Goal: Task Accomplishment & Management: Use online tool/utility

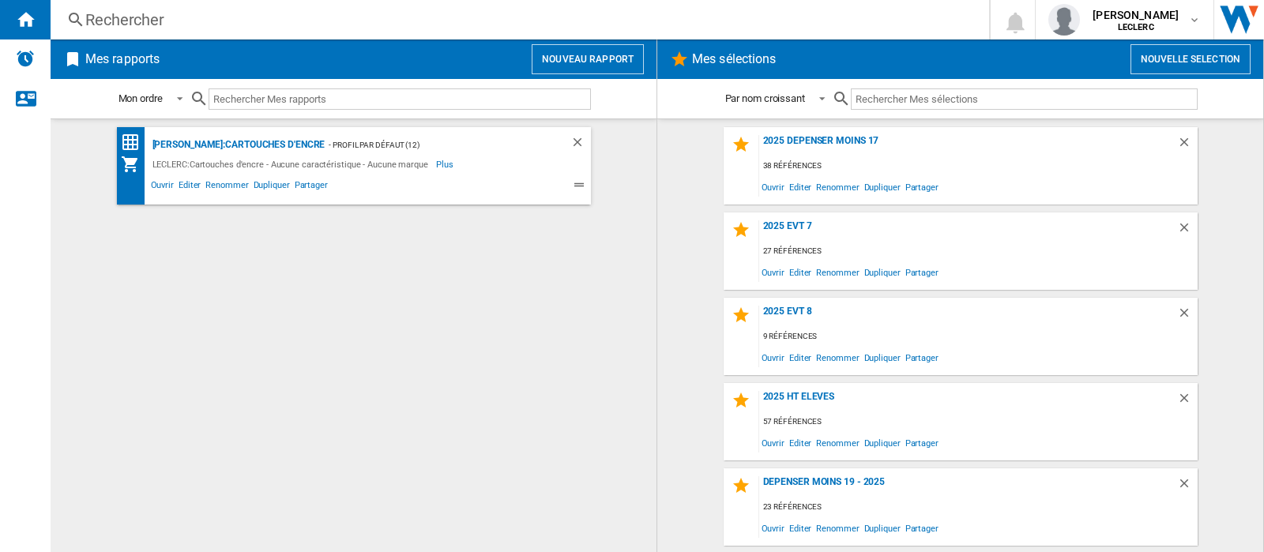
click at [1159, 58] on button "Nouvelle selection" at bounding box center [1191, 59] width 120 height 30
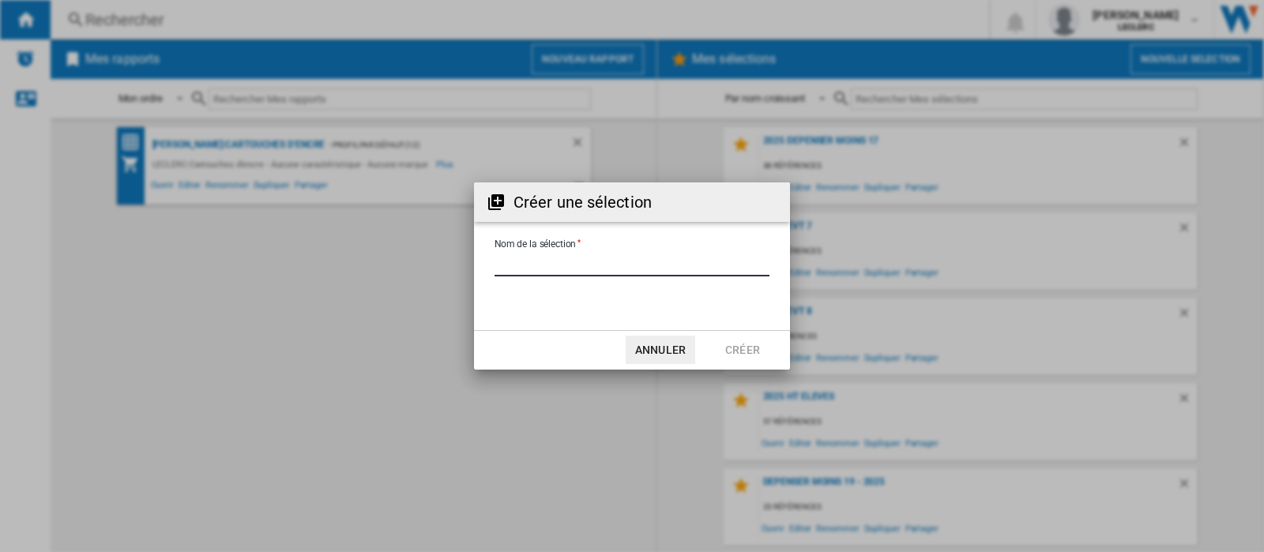
click at [653, 266] on input "Nom de la sélection" at bounding box center [632, 265] width 275 height 24
type input "****"
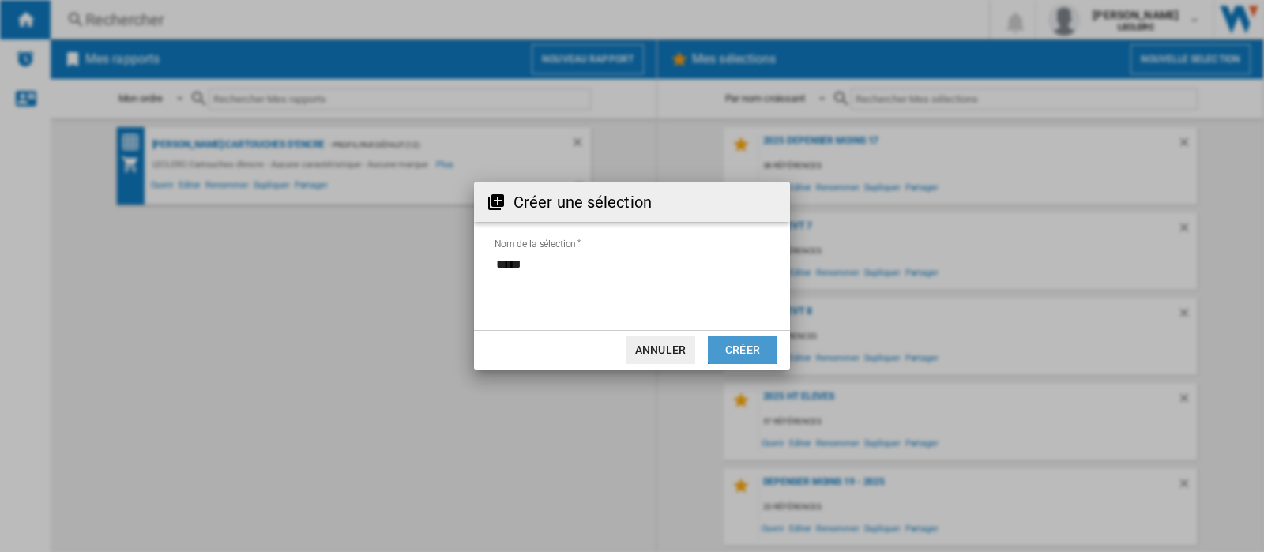
click at [734, 348] on button "Créer" at bounding box center [743, 350] width 70 height 28
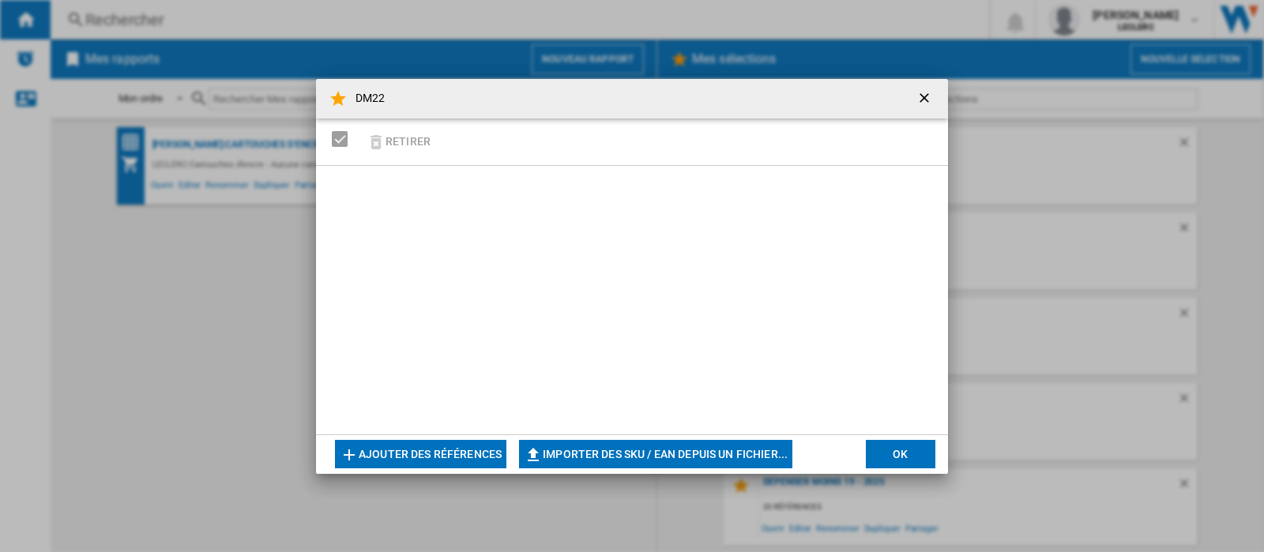
click at [744, 441] on button "Importer des SKU / EAN depuis un fichier..." at bounding box center [655, 454] width 273 height 28
type input "**********"
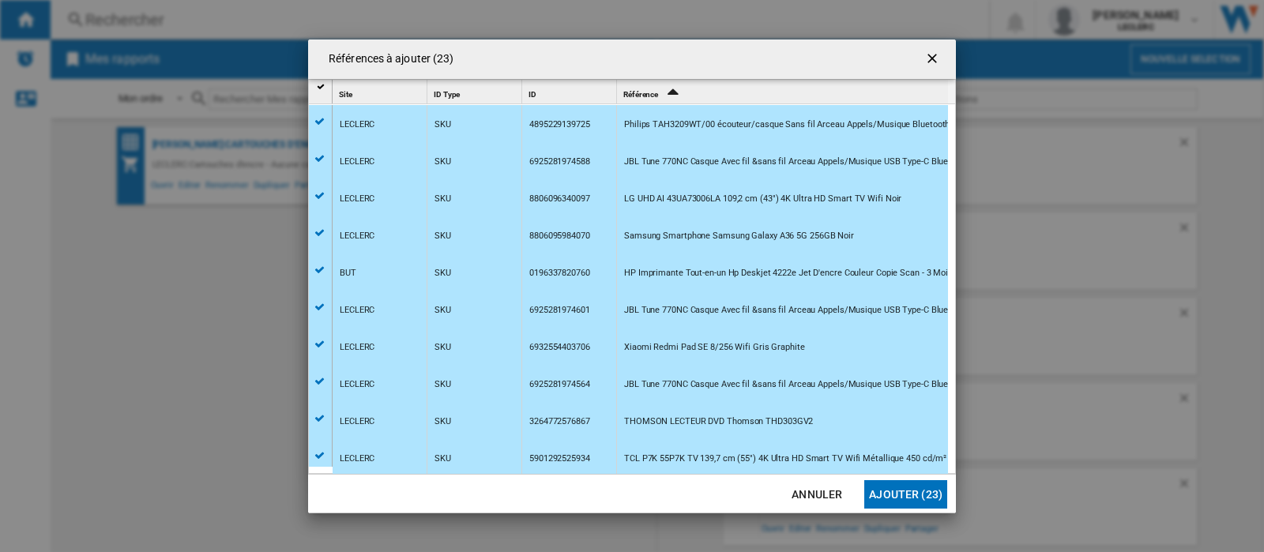
click at [924, 489] on button "Ajouter (23)" at bounding box center [905, 494] width 83 height 28
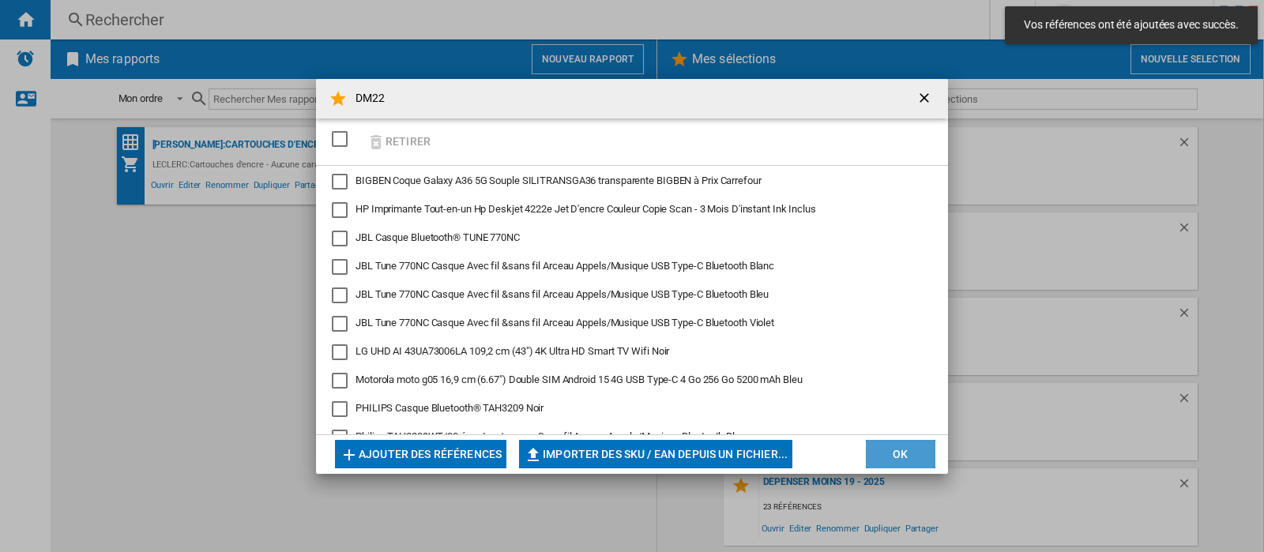
click at [890, 450] on button "OK" at bounding box center [901, 454] width 70 height 28
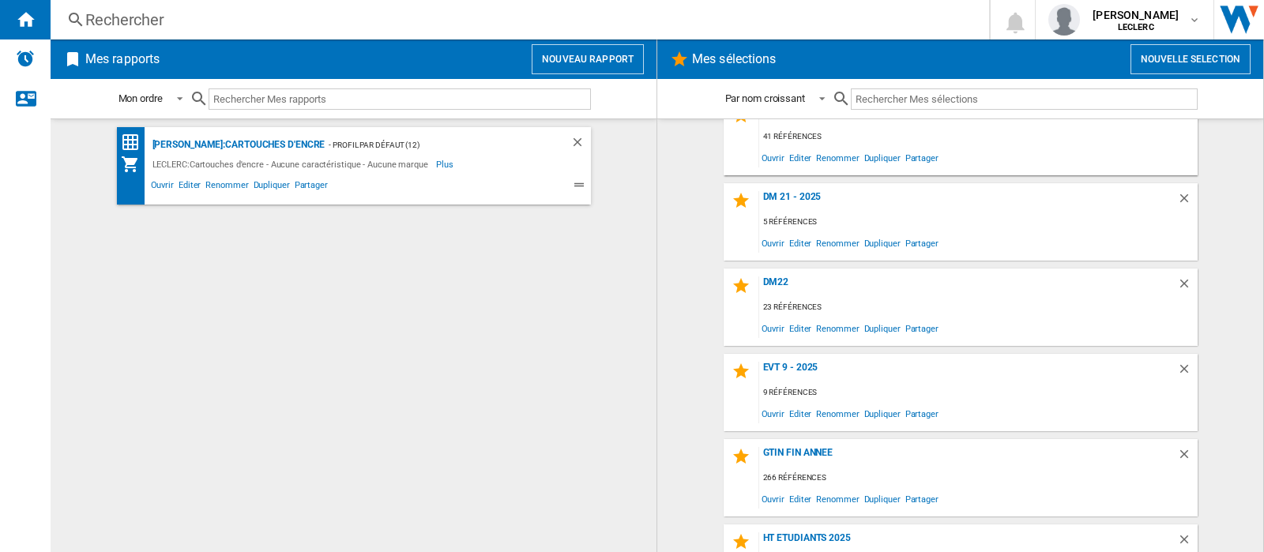
scroll to position [556, 0]
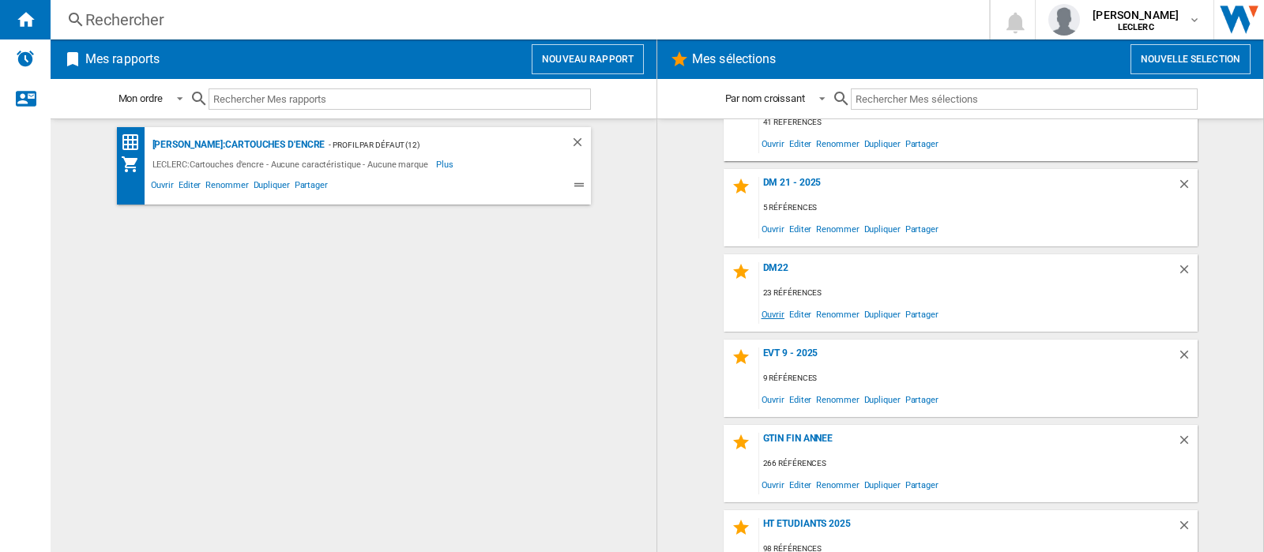
click at [763, 311] on span "Ouvrir" at bounding box center [773, 313] width 28 height 21
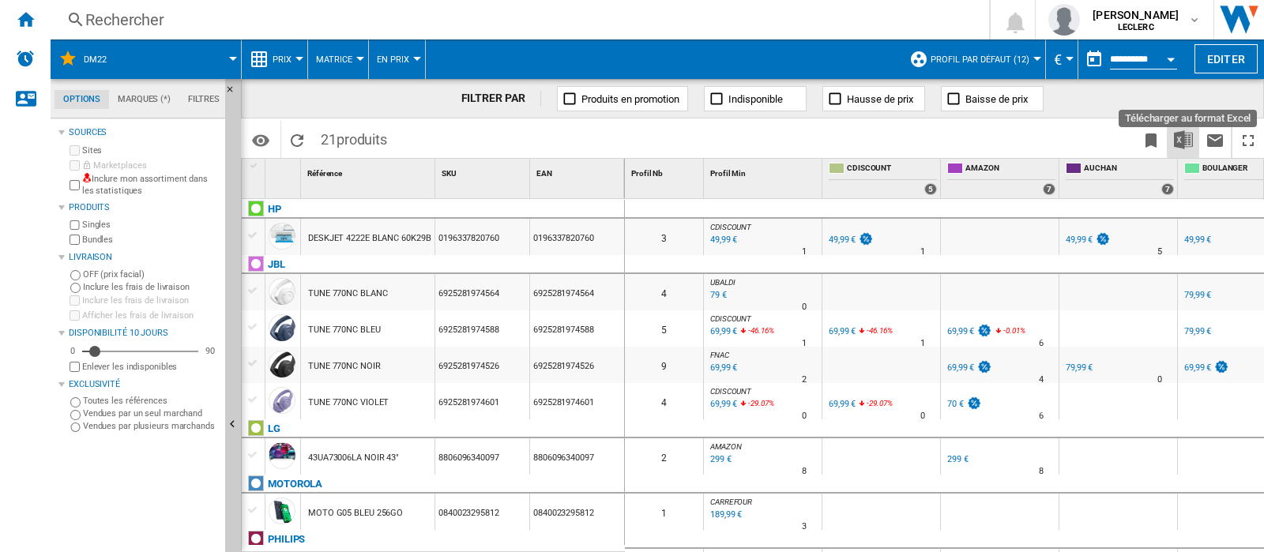
click at [1181, 136] on img "Télécharger au format Excel" at bounding box center [1183, 139] width 19 height 19
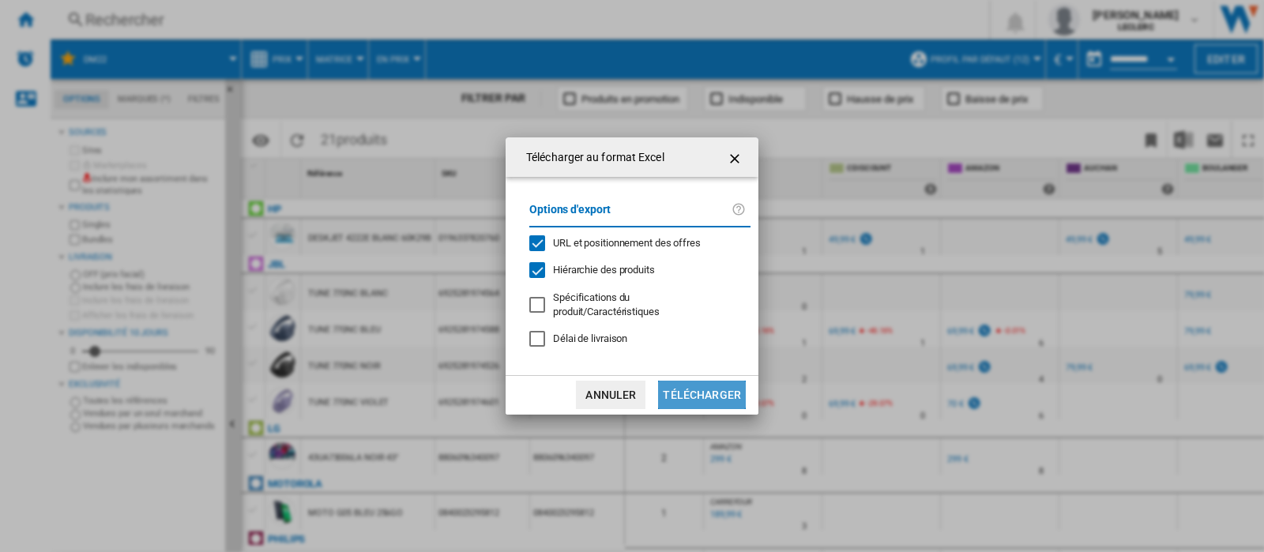
click at [700, 388] on button "Télécharger" at bounding box center [702, 395] width 88 height 28
